Goal: Transaction & Acquisition: Purchase product/service

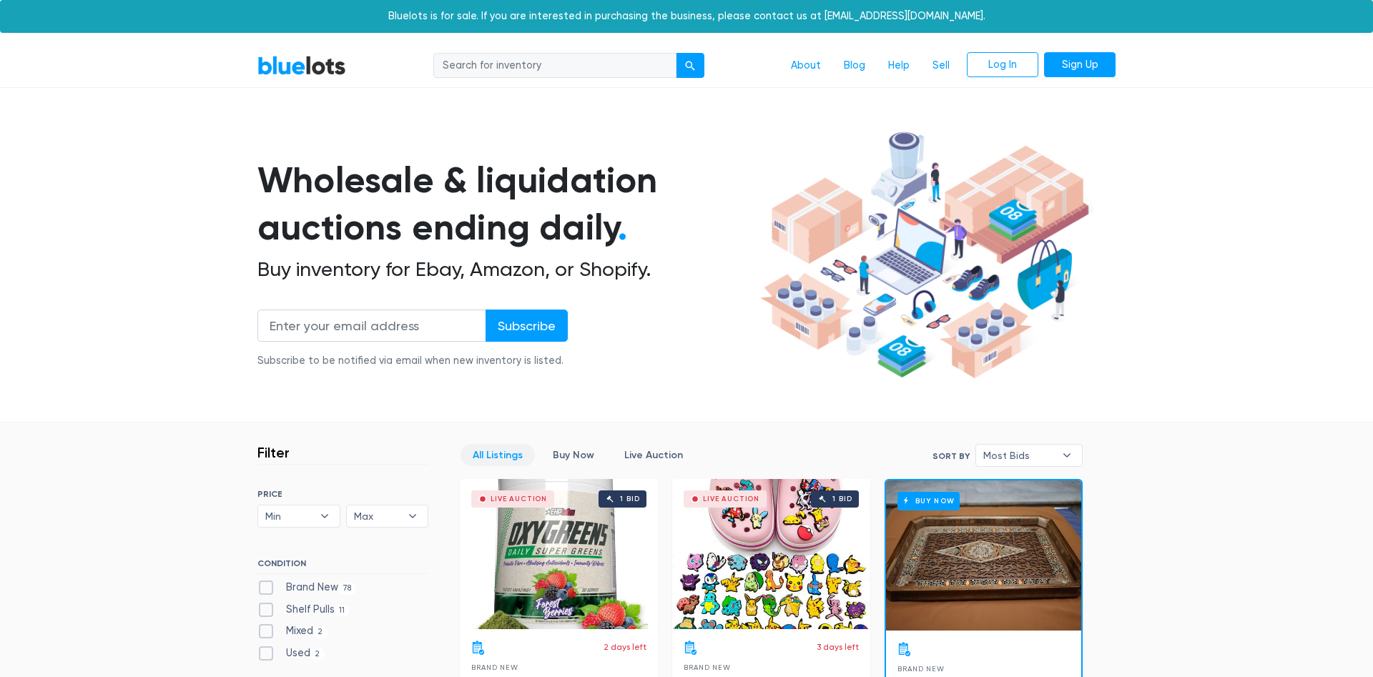
click at [517, 69] on input "search" at bounding box center [554, 66] width 243 height 26
type input "toner"
click at [676, 53] on button "submit" at bounding box center [690, 66] width 29 height 26
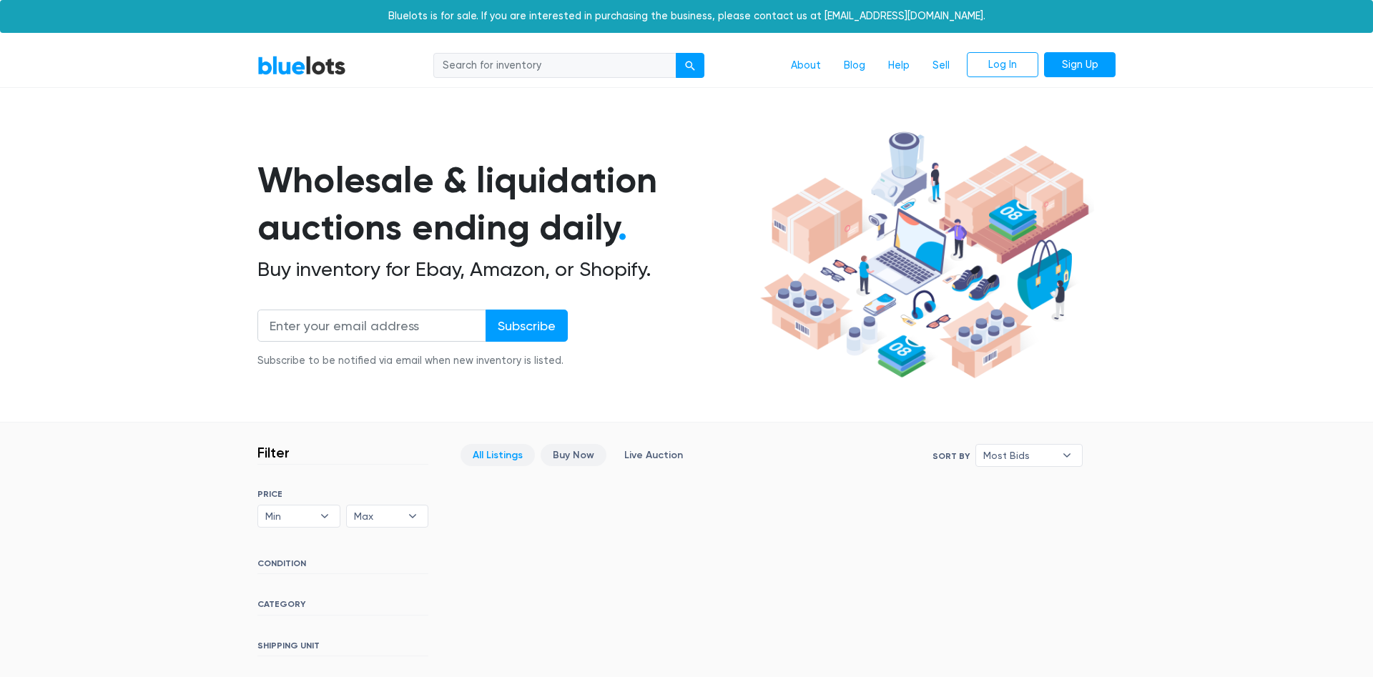
click at [561, 456] on link "Buy Now" at bounding box center [574, 455] width 66 height 22
click at [496, 459] on link "All Listings" at bounding box center [498, 455] width 74 height 22
click at [310, 57] on link "BlueLots" at bounding box center [301, 65] width 89 height 21
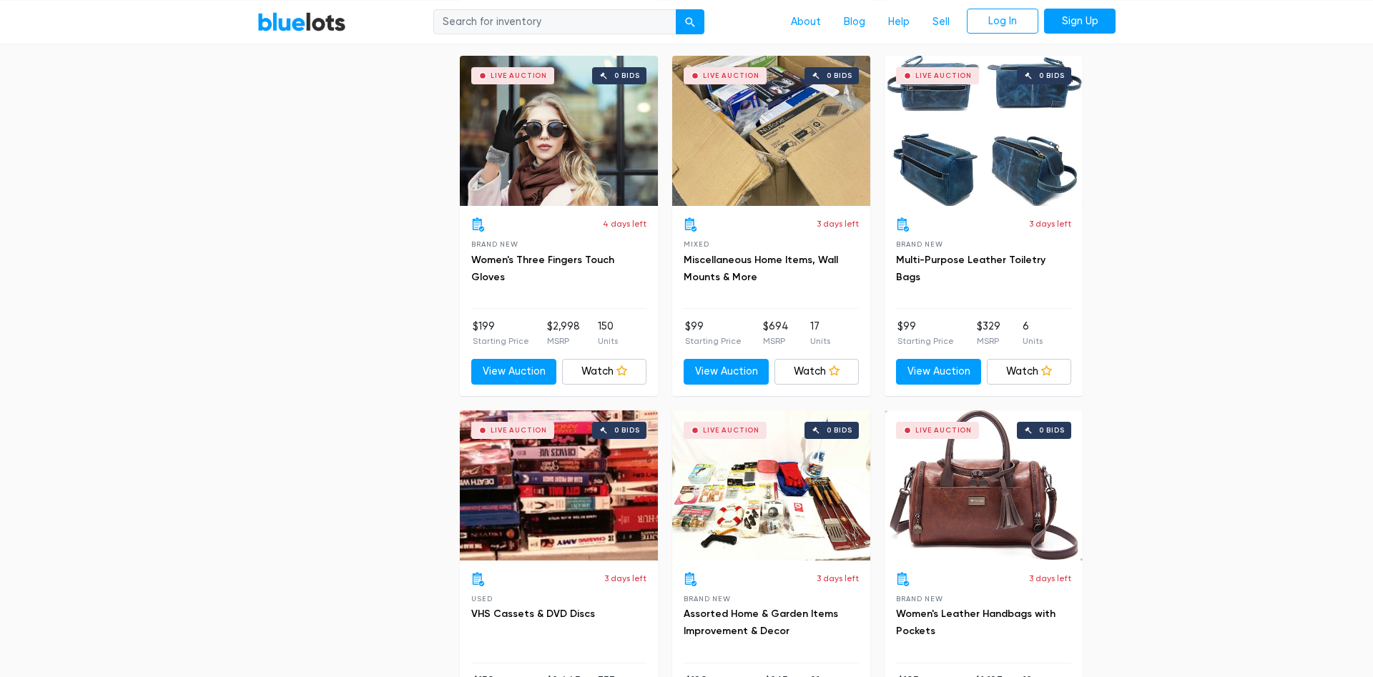
scroll to position [4888, 0]
